Goal: Task Accomplishment & Management: Use online tool/utility

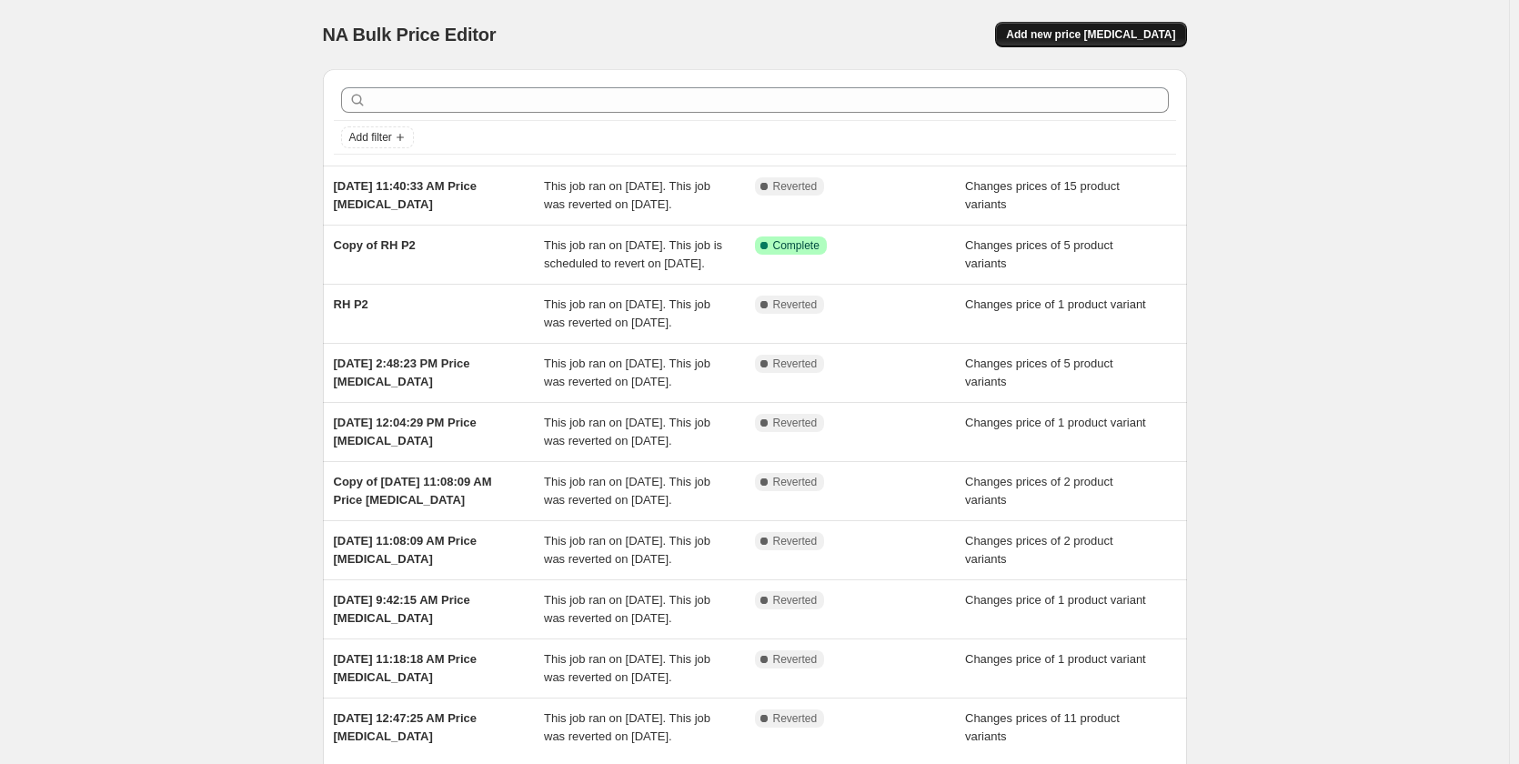
click at [1080, 34] on span "Add new price [MEDICAL_DATA]" at bounding box center [1090, 34] width 169 height 15
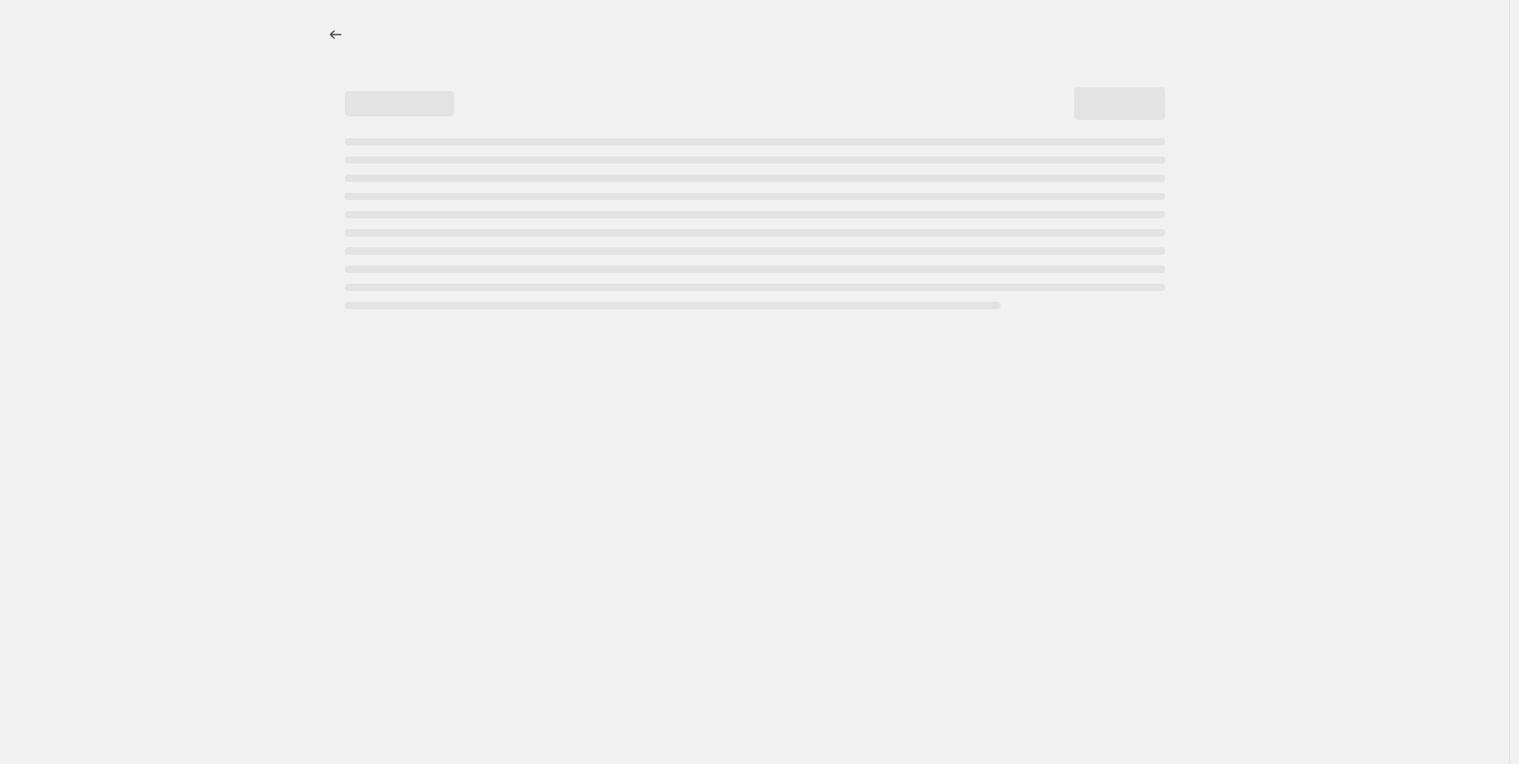
select select "percentage"
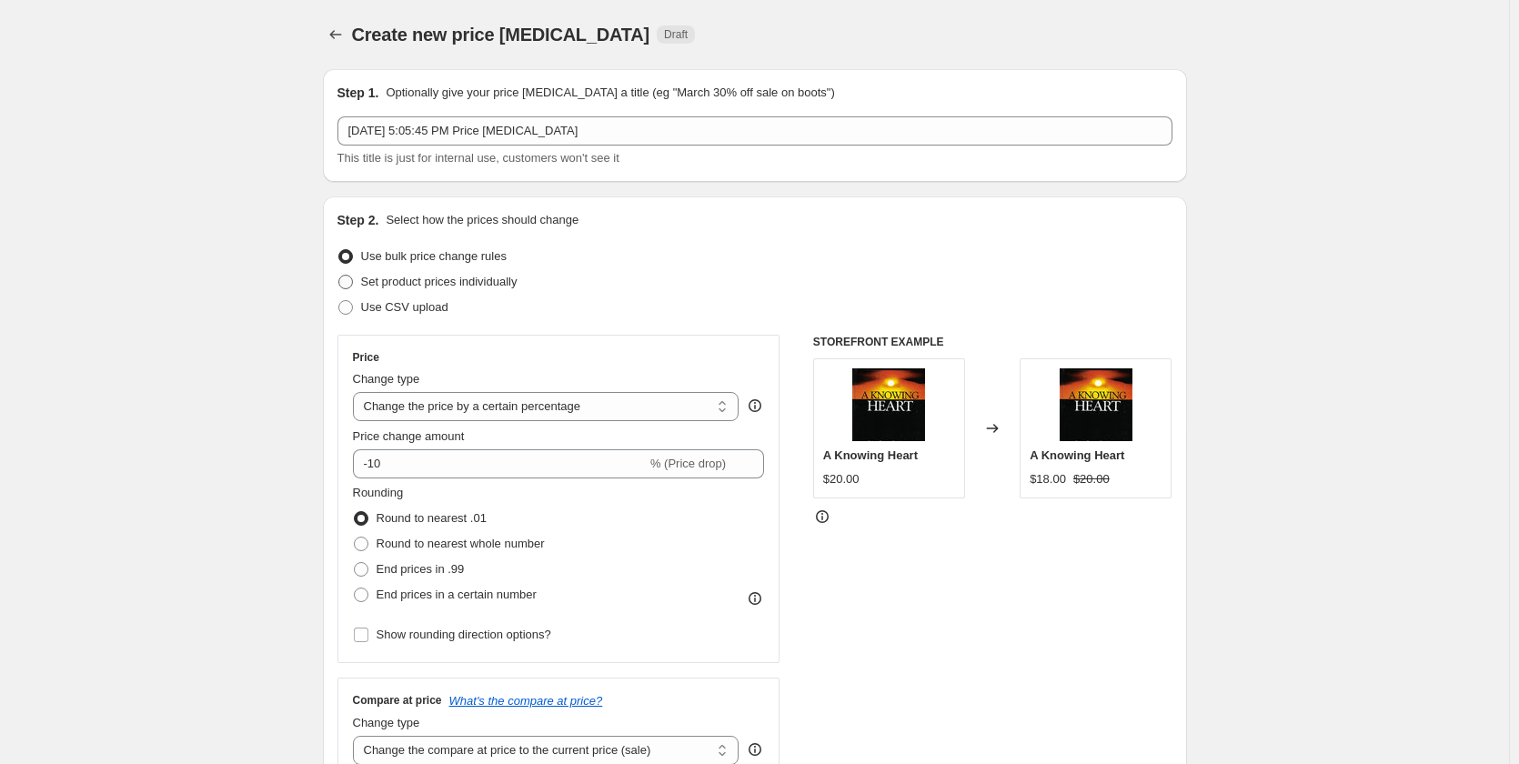
click at [366, 281] on span "Set product prices individually" at bounding box center [439, 282] width 156 height 14
click at [339, 276] on input "Set product prices individually" at bounding box center [338, 275] width 1 height 1
radio input "true"
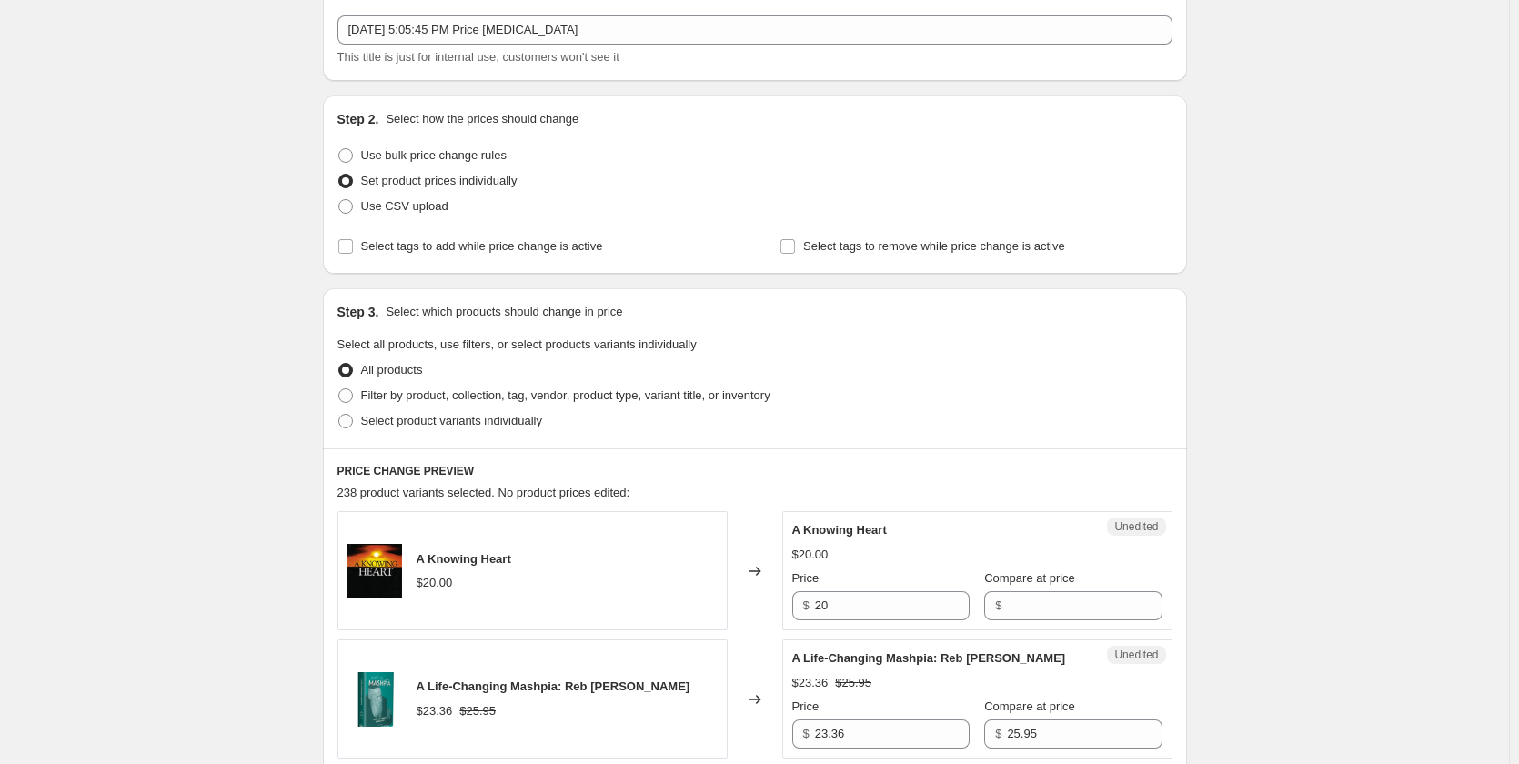
scroll to position [182, 0]
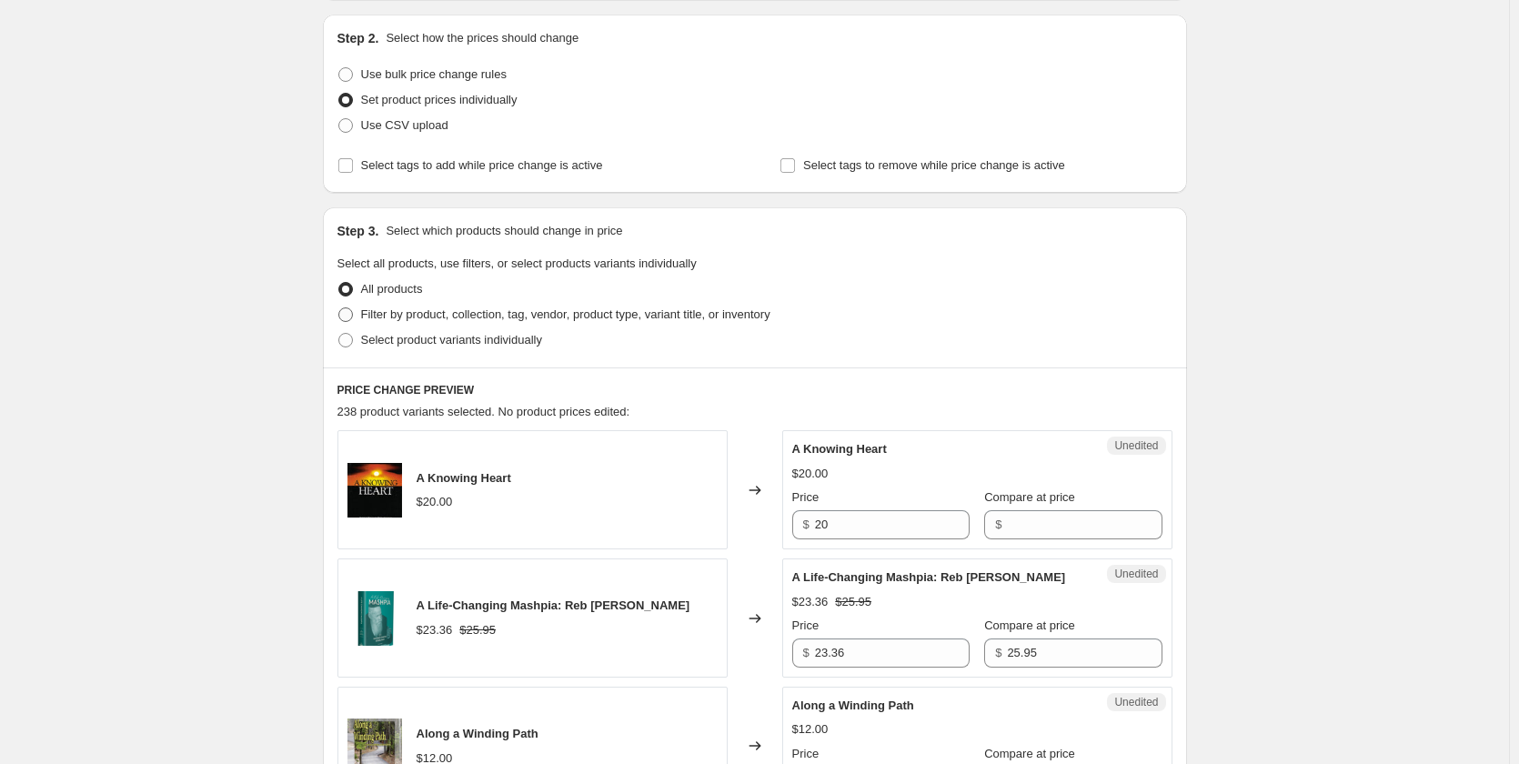
click at [410, 316] on span "Filter by product, collection, tag, vendor, product type, variant title, or inv…" at bounding box center [565, 314] width 409 height 14
click at [339, 308] on input "Filter by product, collection, tag, vendor, product type, variant title, or inv…" at bounding box center [338, 307] width 1 height 1
radio input "true"
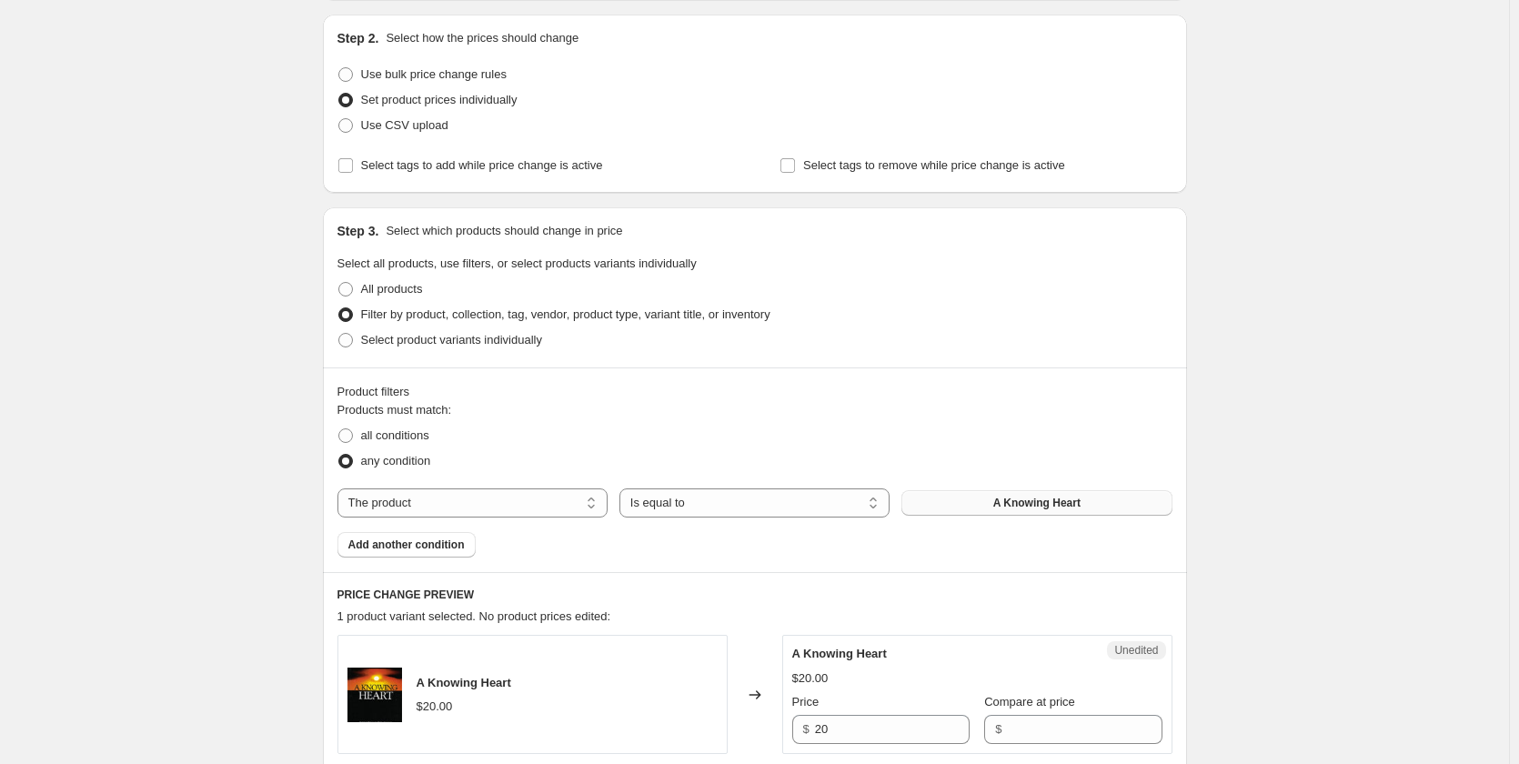
click at [995, 495] on button "A Knowing Heart" at bounding box center [1036, 502] width 270 height 25
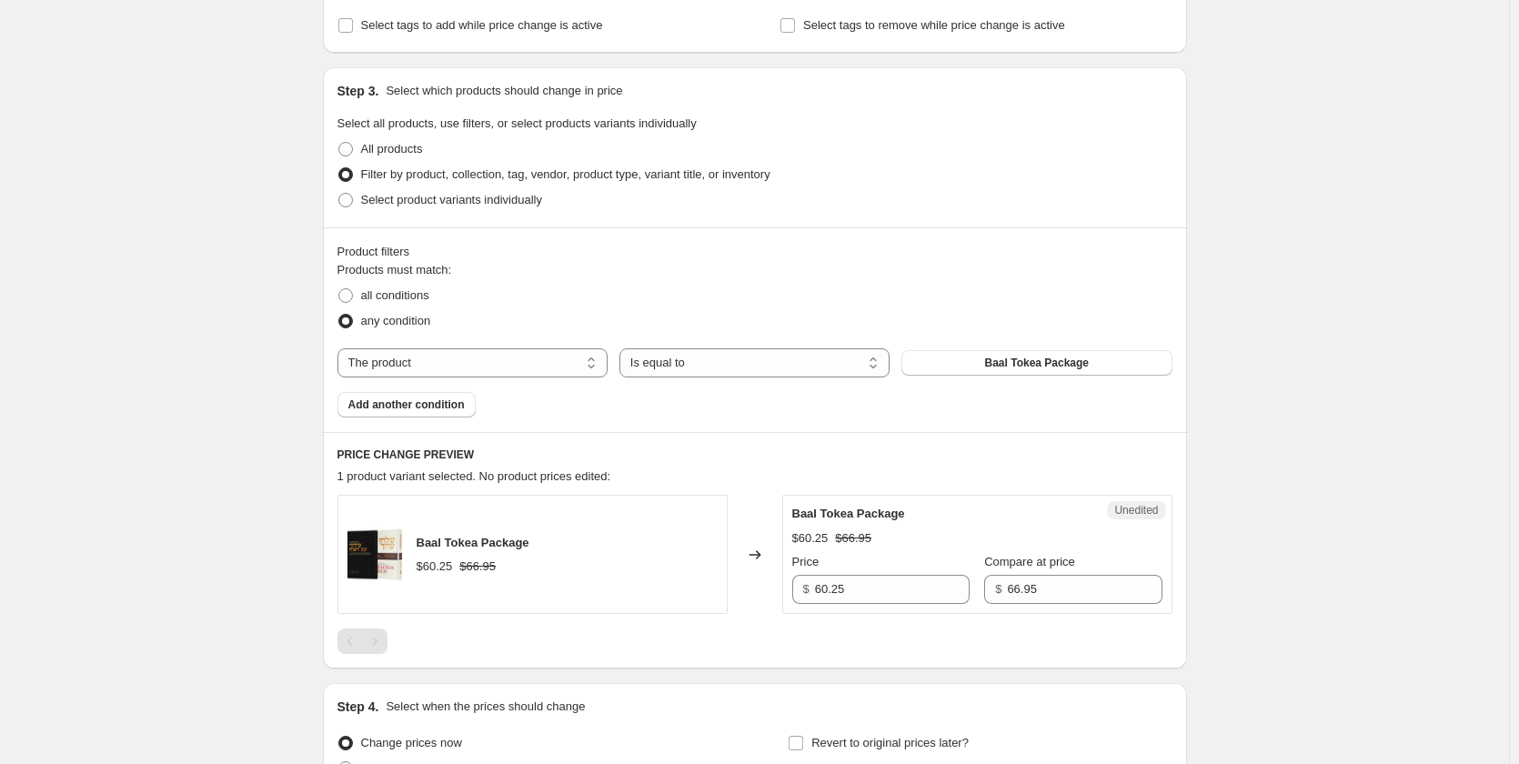
scroll to position [364, 0]
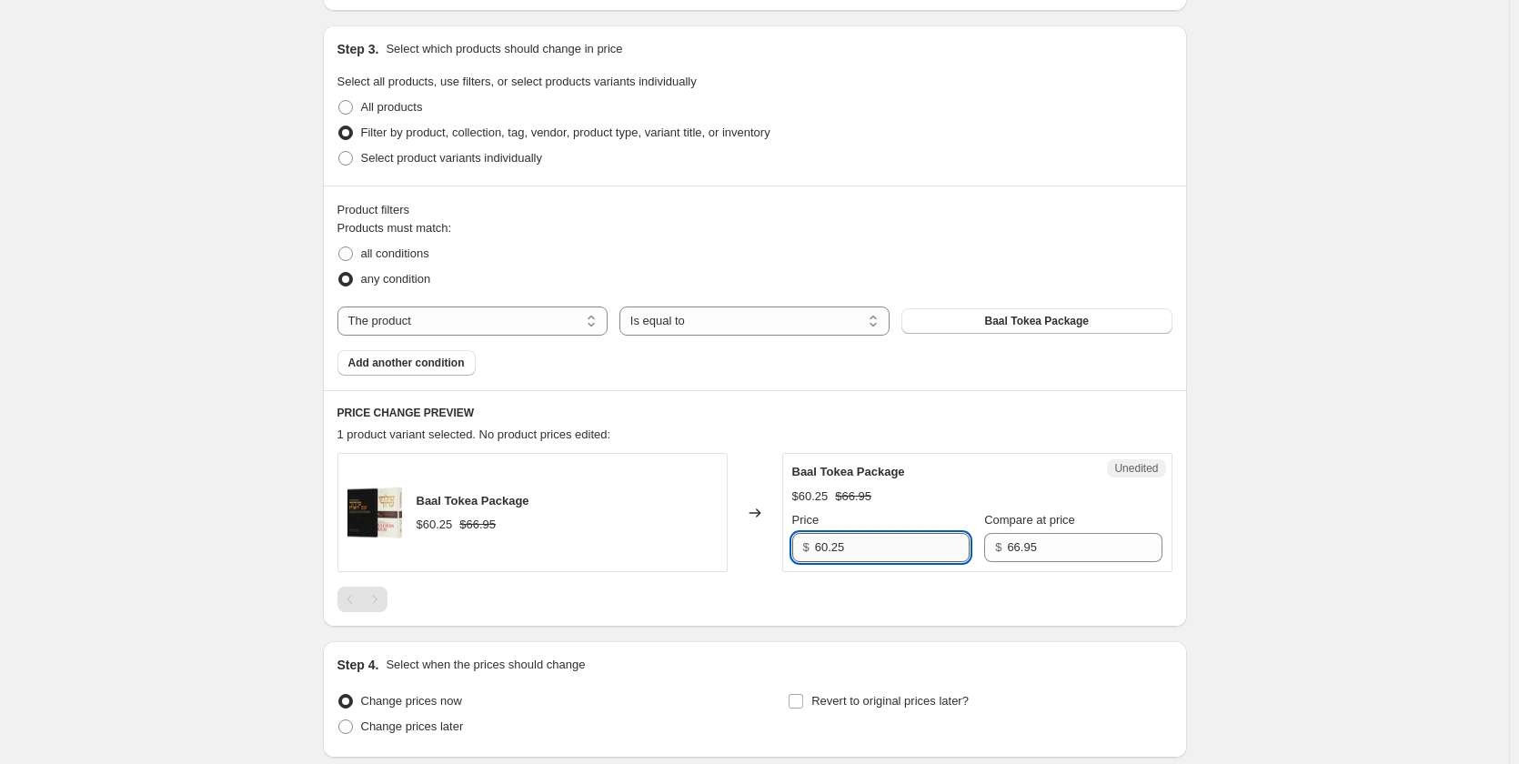
click at [868, 556] on input "60.25" at bounding box center [892, 547] width 155 height 29
click at [828, 552] on input "53.56" at bounding box center [892, 547] width 155 height 29
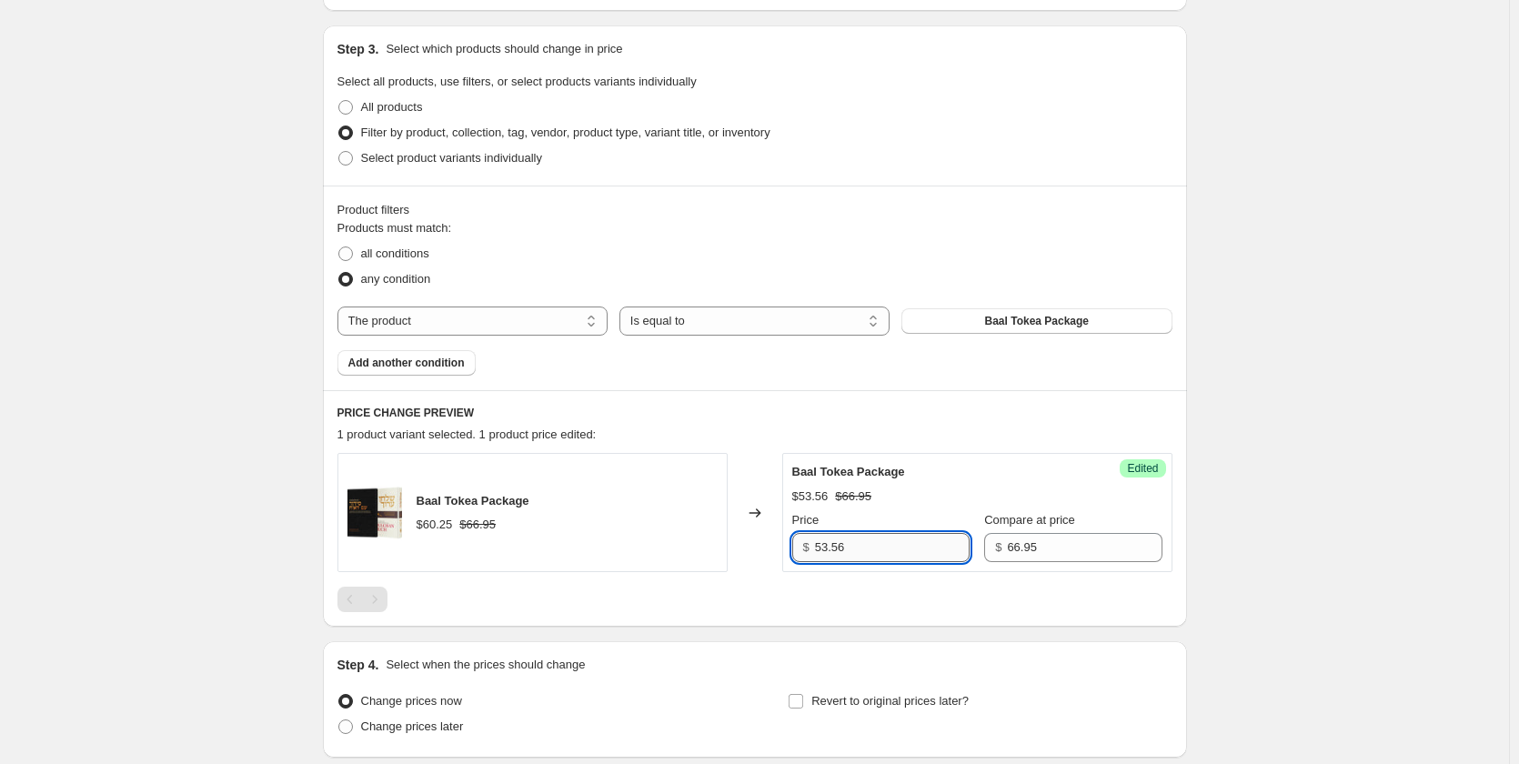
click at [829, 547] on input "53.56" at bounding box center [892, 547] width 155 height 29
type input "51.49"
click at [210, 576] on div "Create new price change job. This page is ready Create new price change job Dra…" at bounding box center [754, 272] width 1509 height 1272
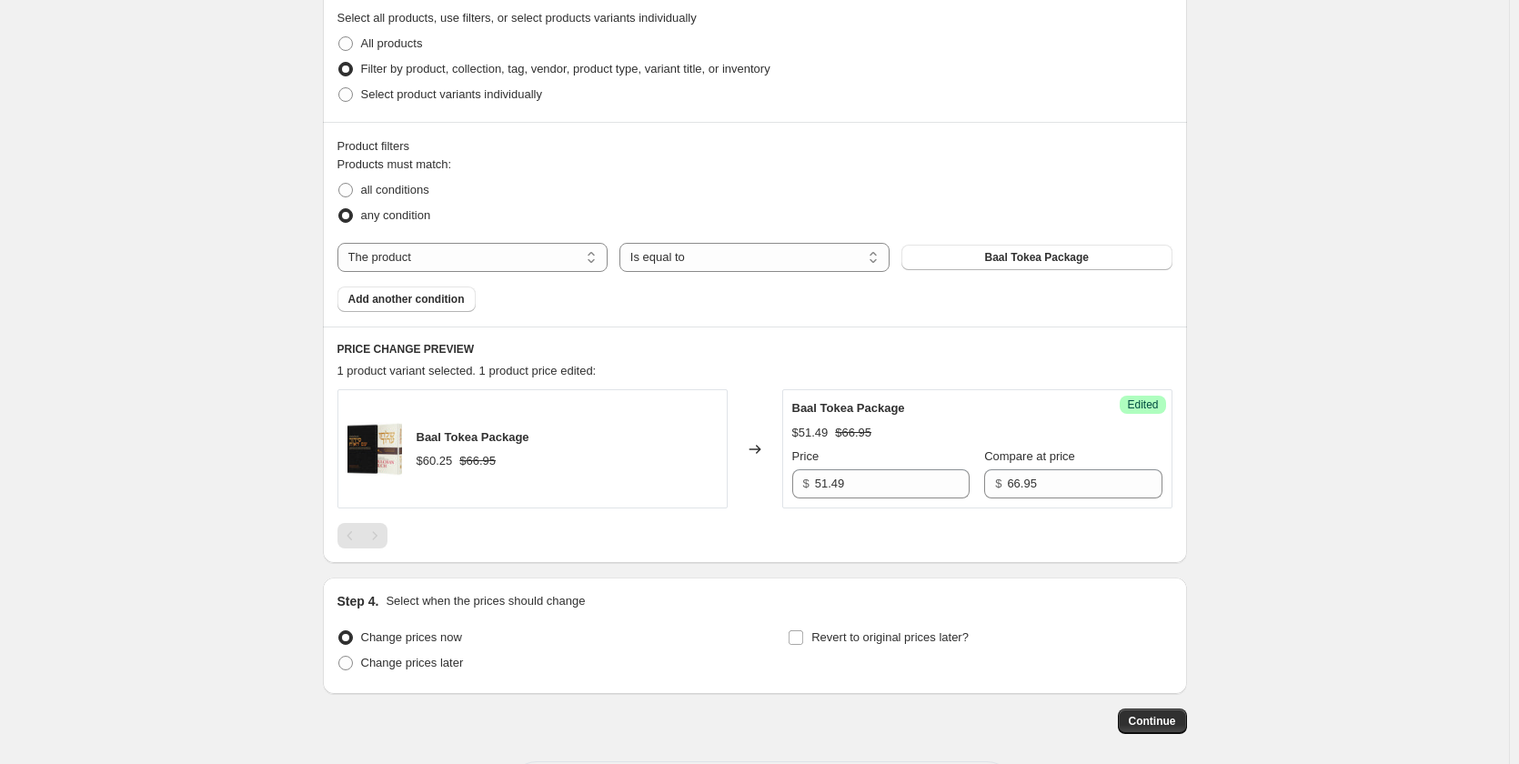
scroll to position [508, 0]
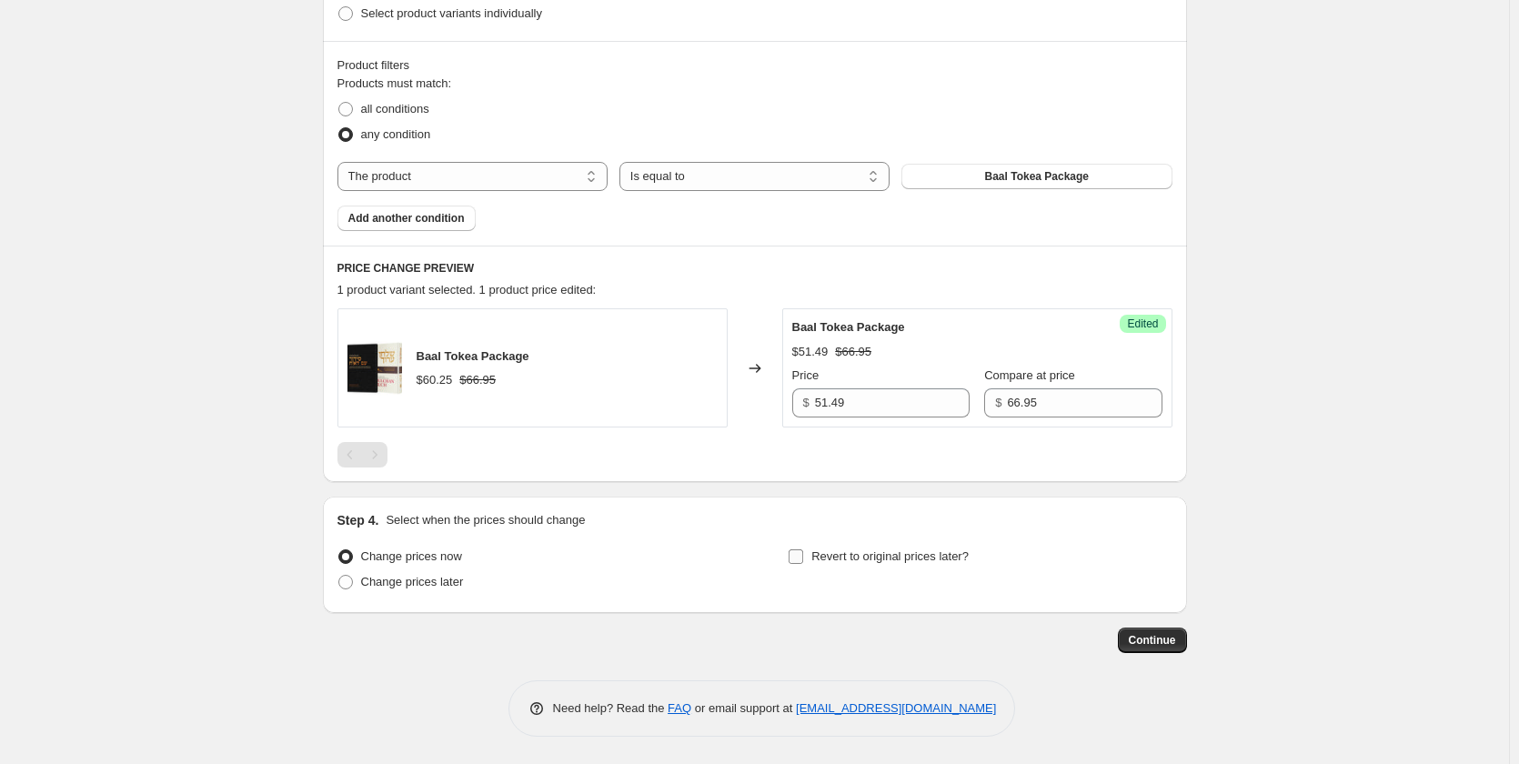
click at [803, 558] on input "Revert to original prices later?" at bounding box center [795, 556] width 15 height 15
checkbox input "true"
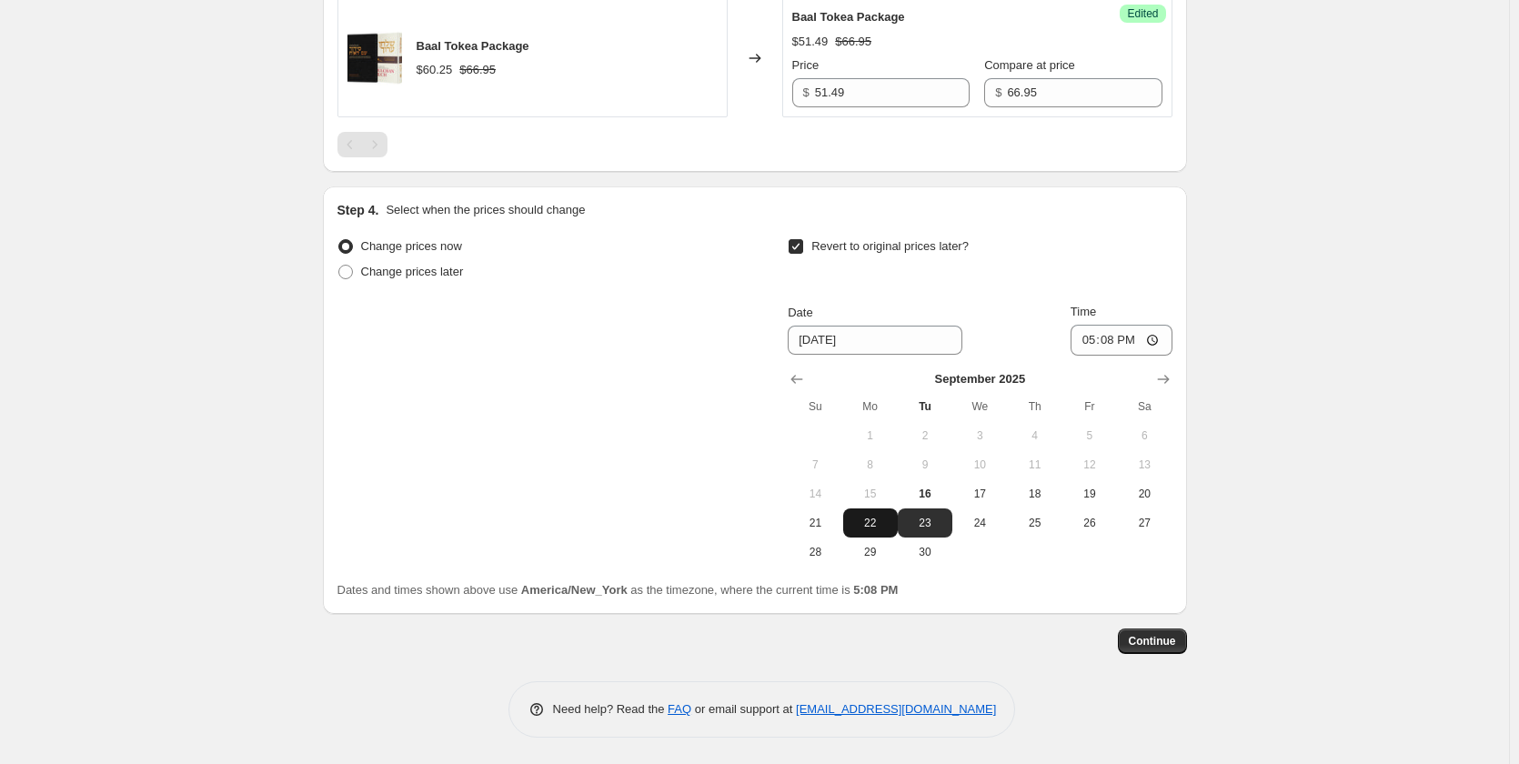
scroll to position [819, 0]
click at [937, 525] on span "23" at bounding box center [925, 522] width 40 height 15
click at [1153, 642] on span "Continue" at bounding box center [1152, 640] width 47 height 15
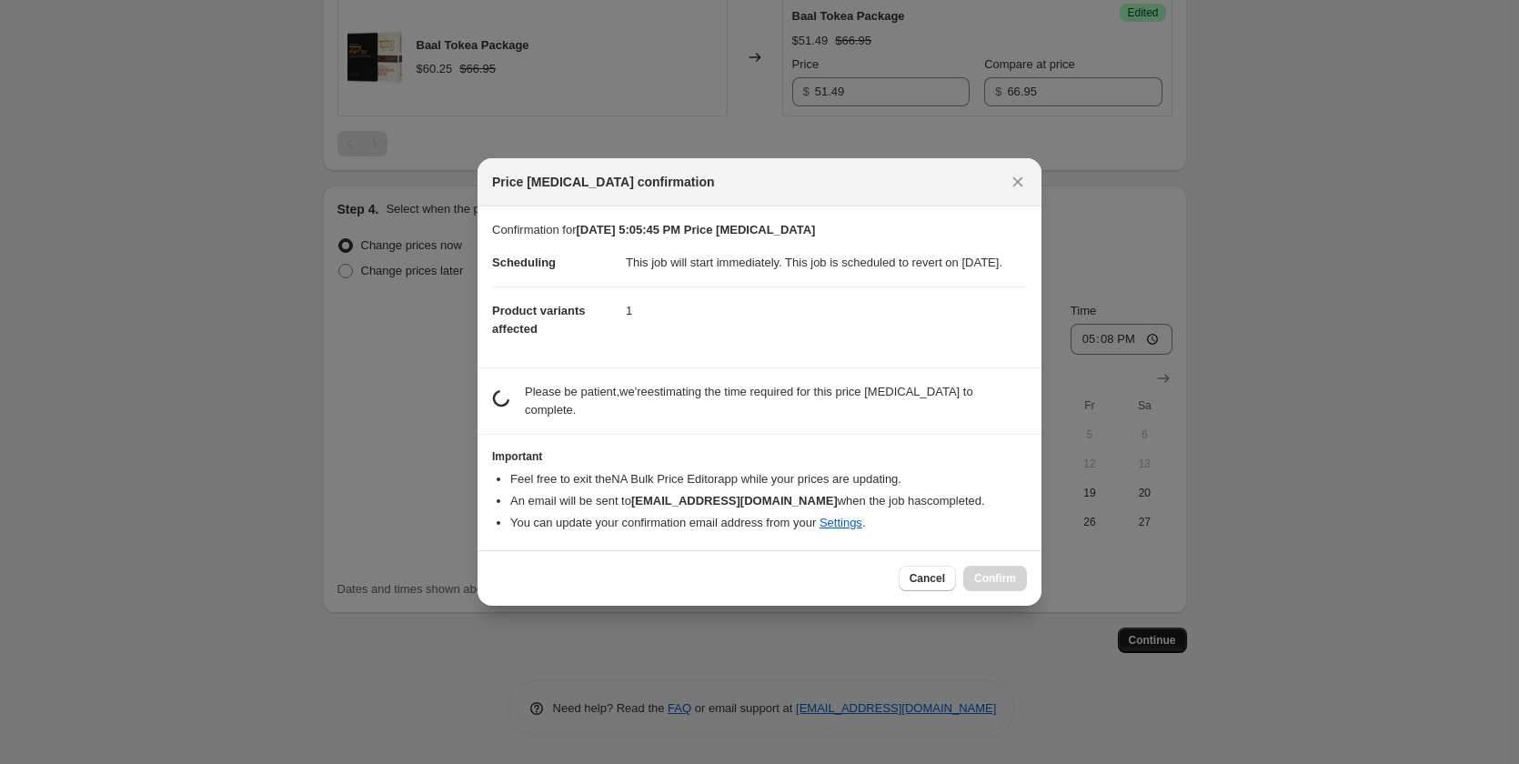
scroll to position [0, 0]
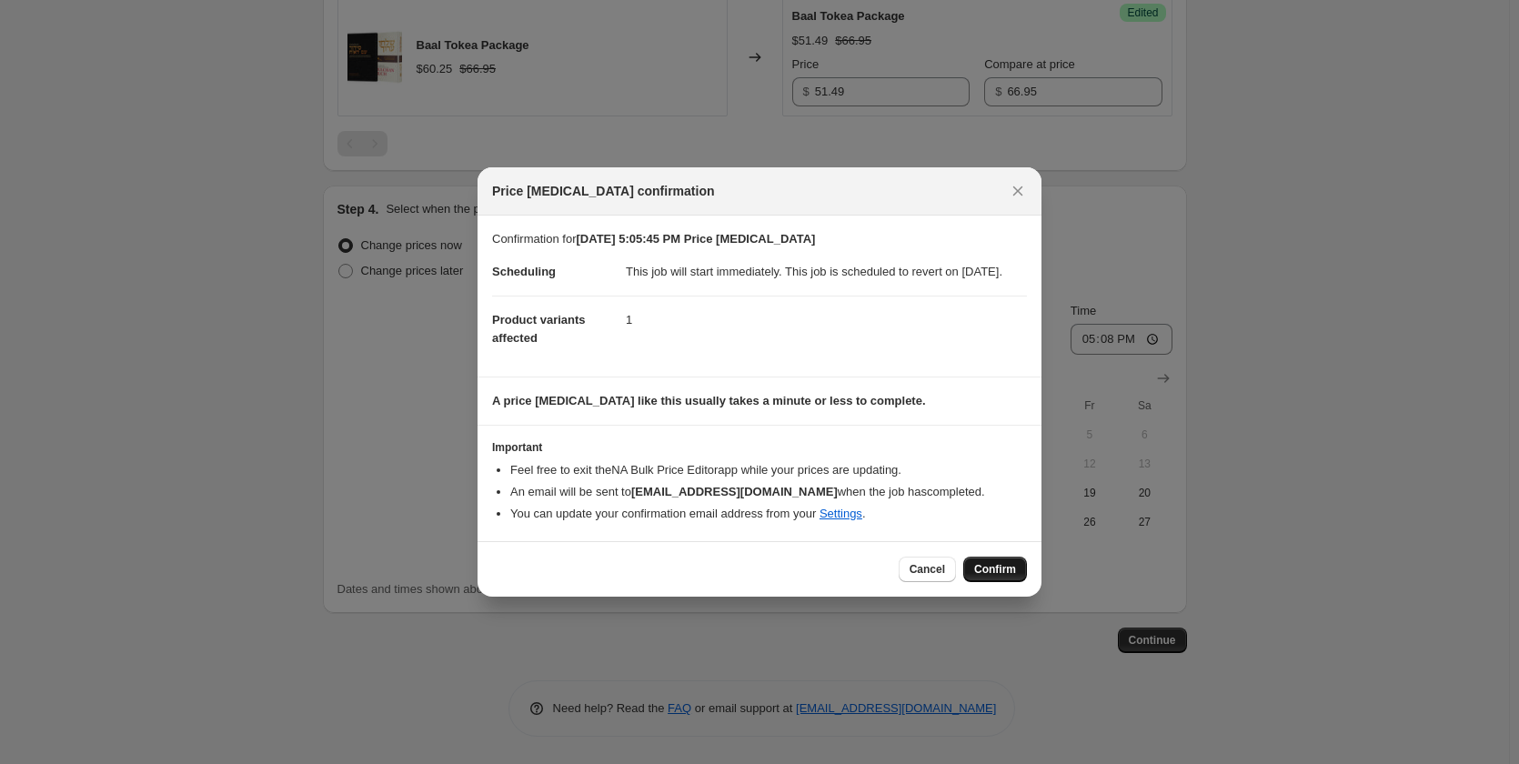
click at [991, 577] on span "Confirm" at bounding box center [995, 569] width 42 height 15
